Goal: Task Accomplishment & Management: Manage account settings

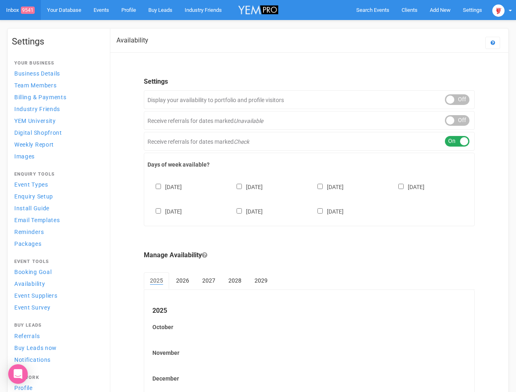
click at [258, 196] on div "[DATE] [DATE] [DATE] [DATE] [DATE] [DATE] [DATE]" at bounding box center [310, 195] width 324 height 49
click at [373, 10] on span "Search Events" at bounding box center [372, 10] width 33 height 6
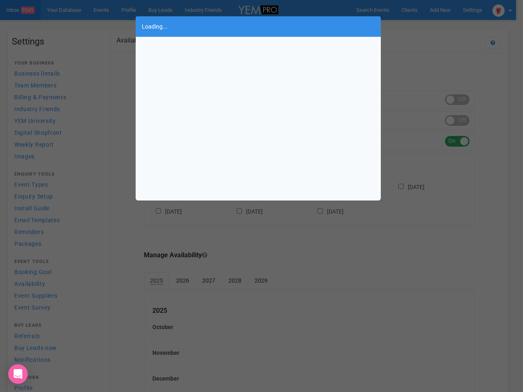
click at [440, 10] on div "Loading..." at bounding box center [261, 196] width 523 height 392
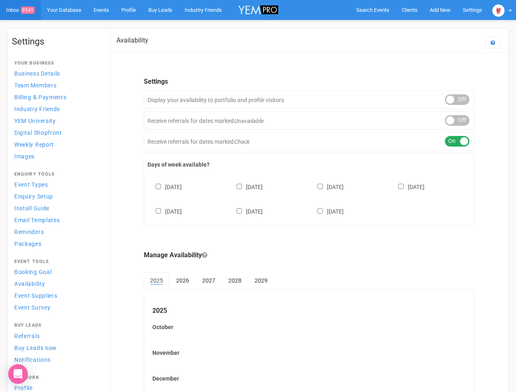
click at [421, 26] on body "Search Events Clients Add New New Client New Event New Enquiry Settings [GEOGRA…" at bounding box center [258, 223] width 516 height 447
click at [502, 10] on img at bounding box center [498, 10] width 12 height 12
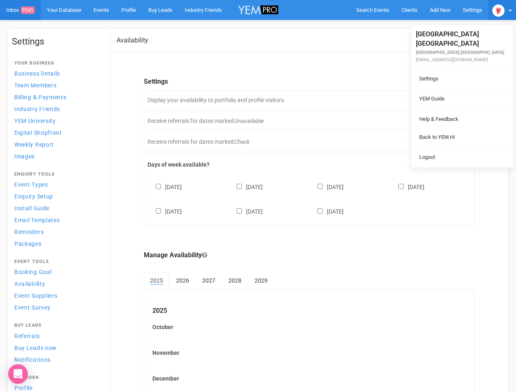
click at [457, 109] on li at bounding box center [462, 109] width 102 height 0
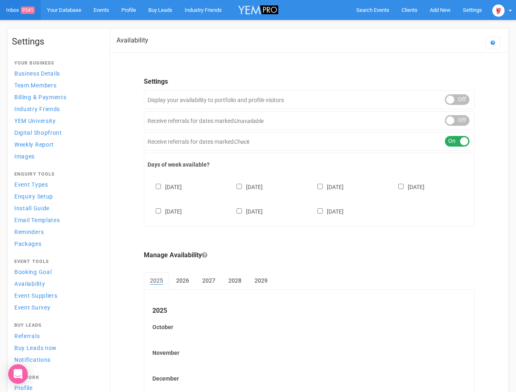
click at [457, 121] on li "Back to YEM Hi" at bounding box center [462, 129] width 102 height 16
click at [457, 141] on div "ON OFF" at bounding box center [457, 141] width 25 height 11
click at [309, 198] on div "[DATE] [DATE] [DATE] [DATE] [DATE] [DATE] [DATE]" at bounding box center [310, 195] width 324 height 49
